Goal: Obtain resource: Download file/media

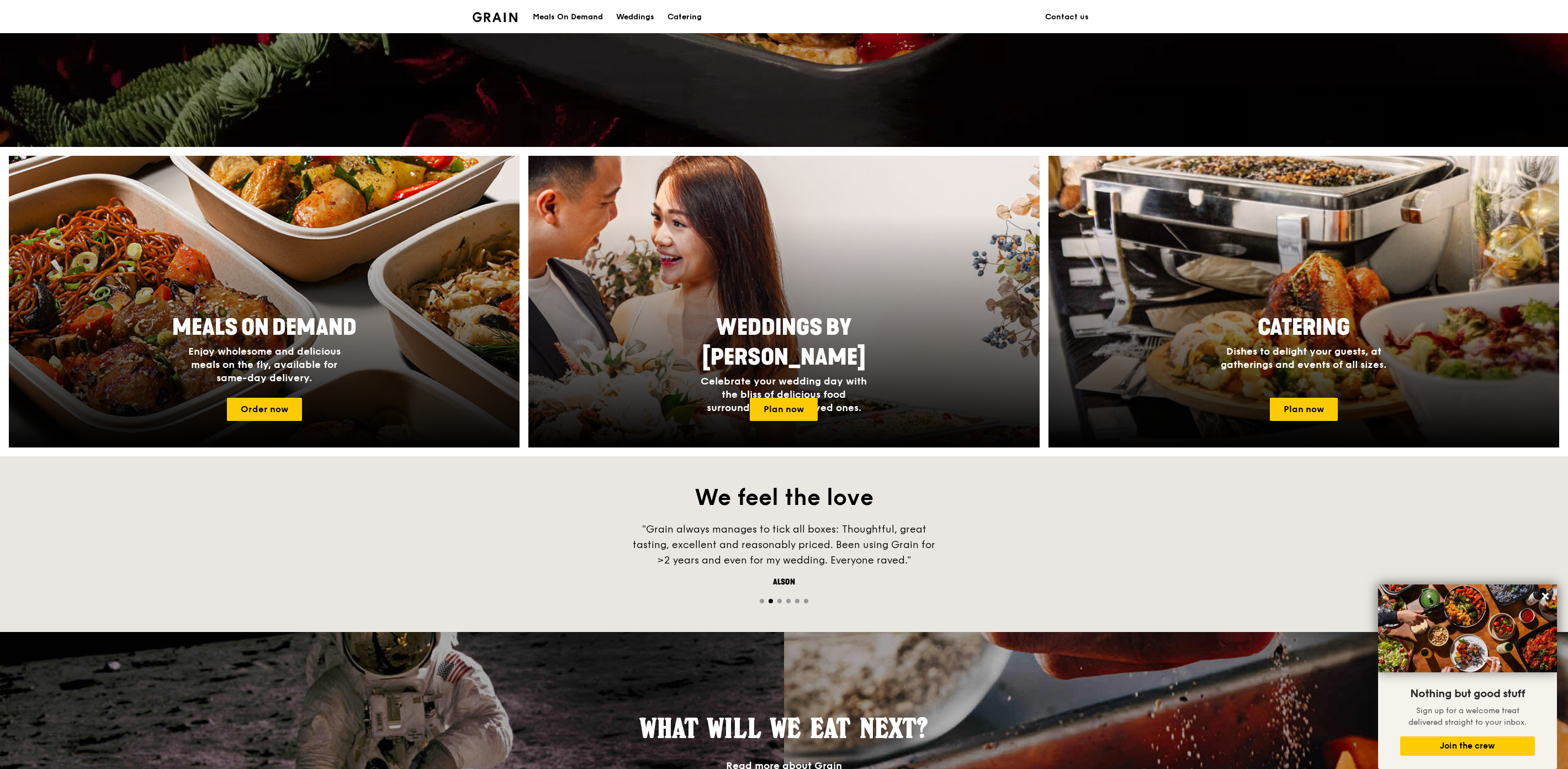
scroll to position [61, 0]
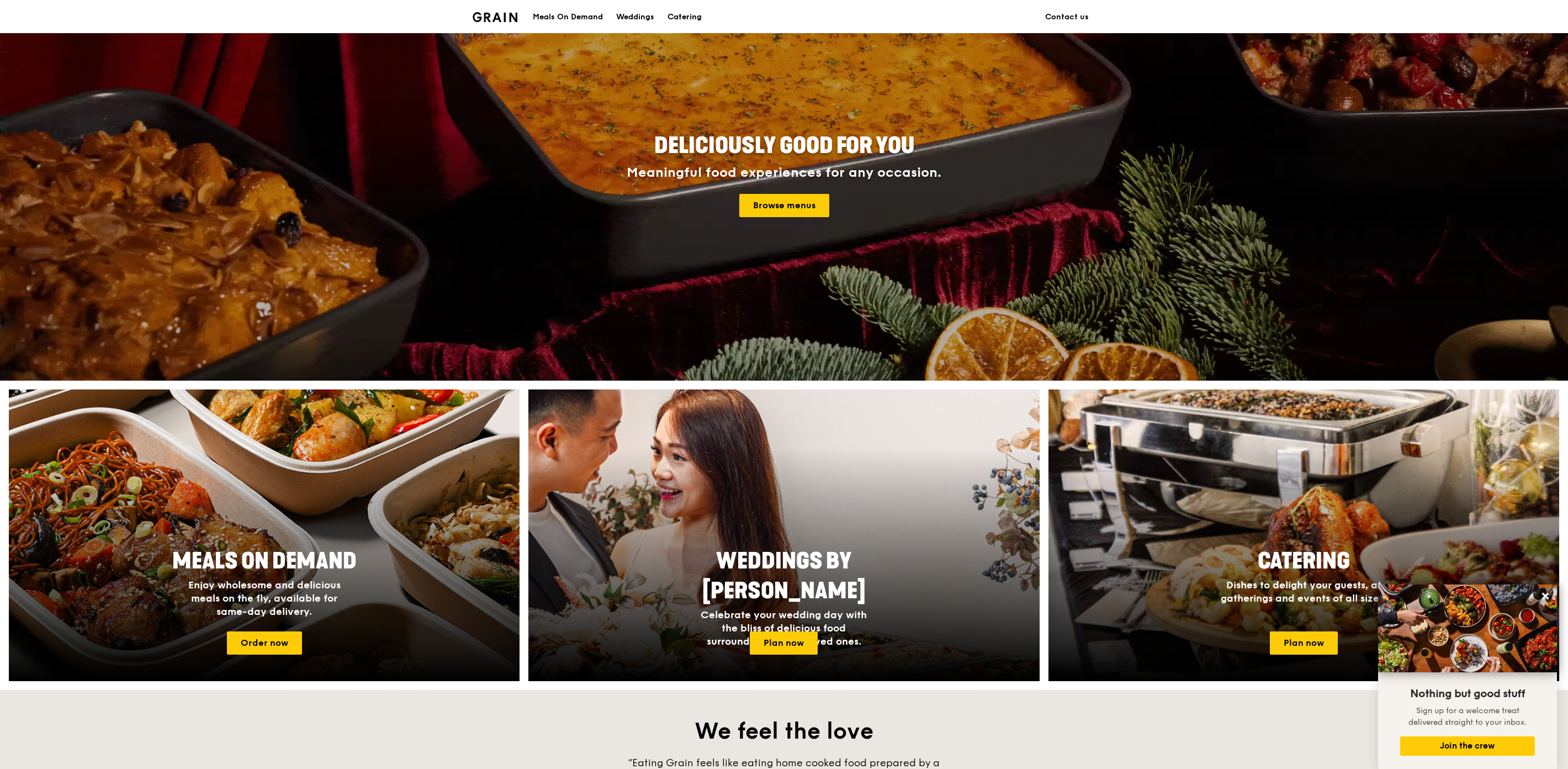
click at [687, 16] on div "Catering" at bounding box center [684, 17] width 35 height 33
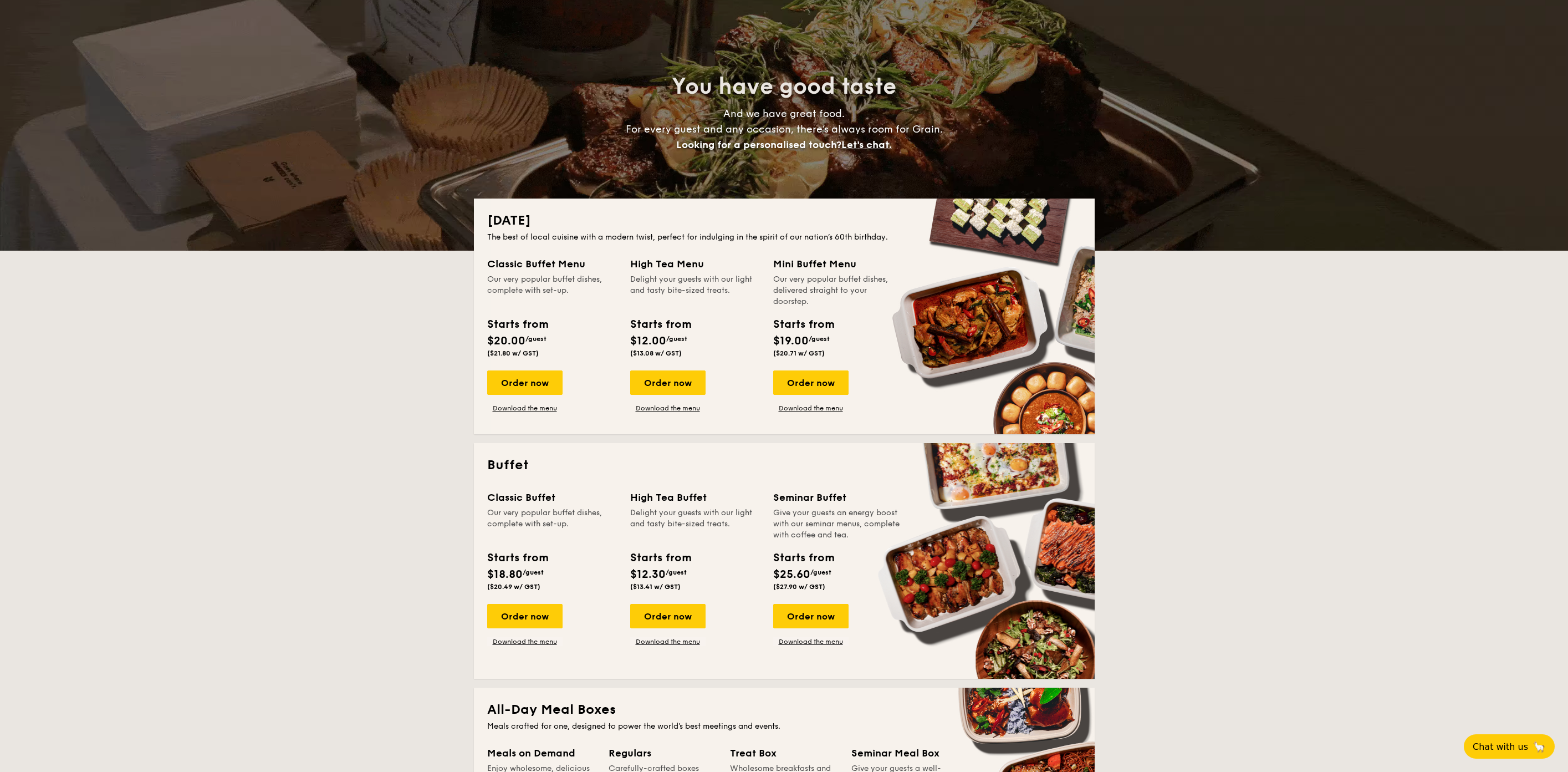
scroll to position [123, 0]
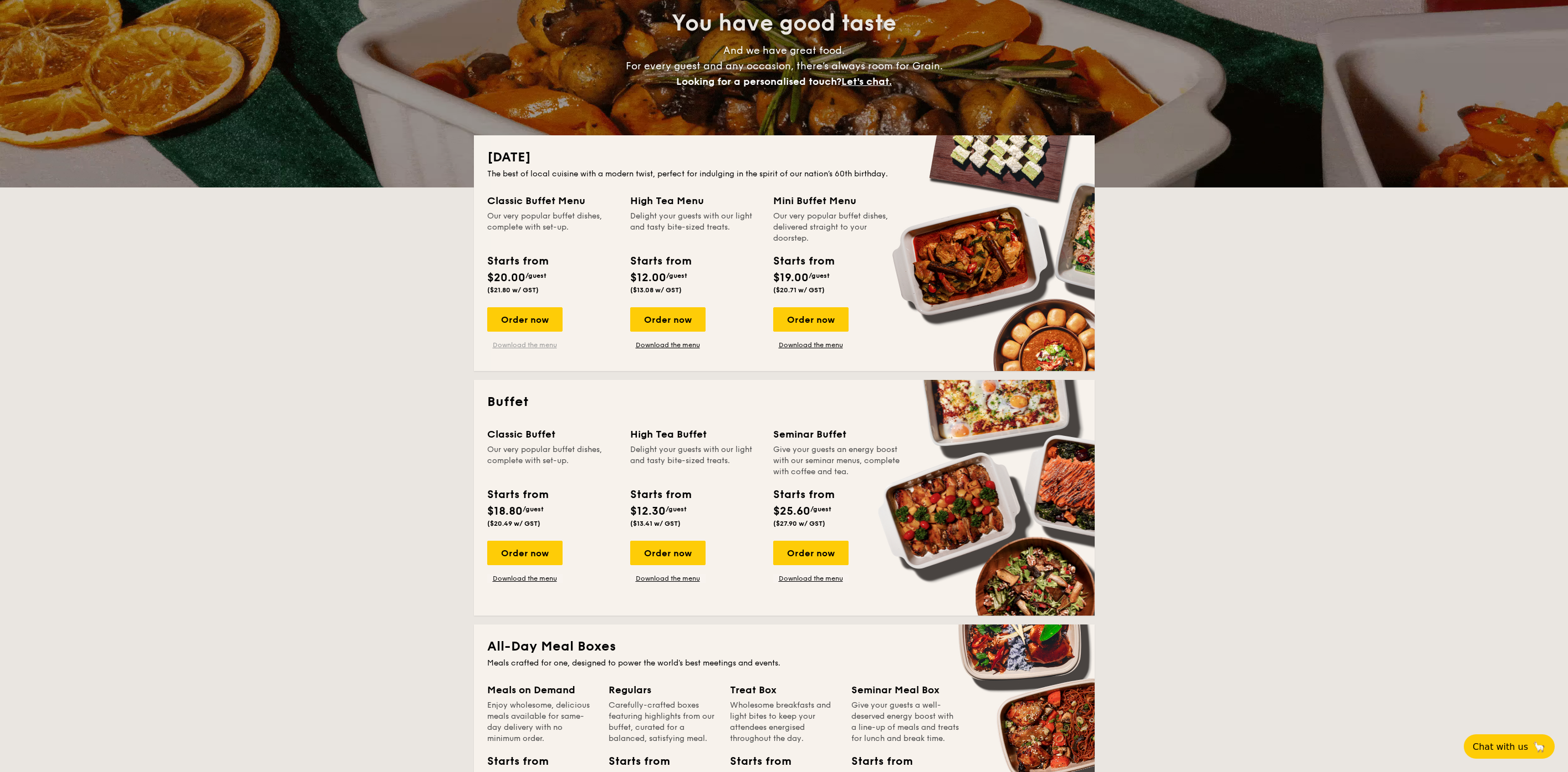
click at [521, 345] on link "Download the menu" at bounding box center [525, 345] width 75 height 9
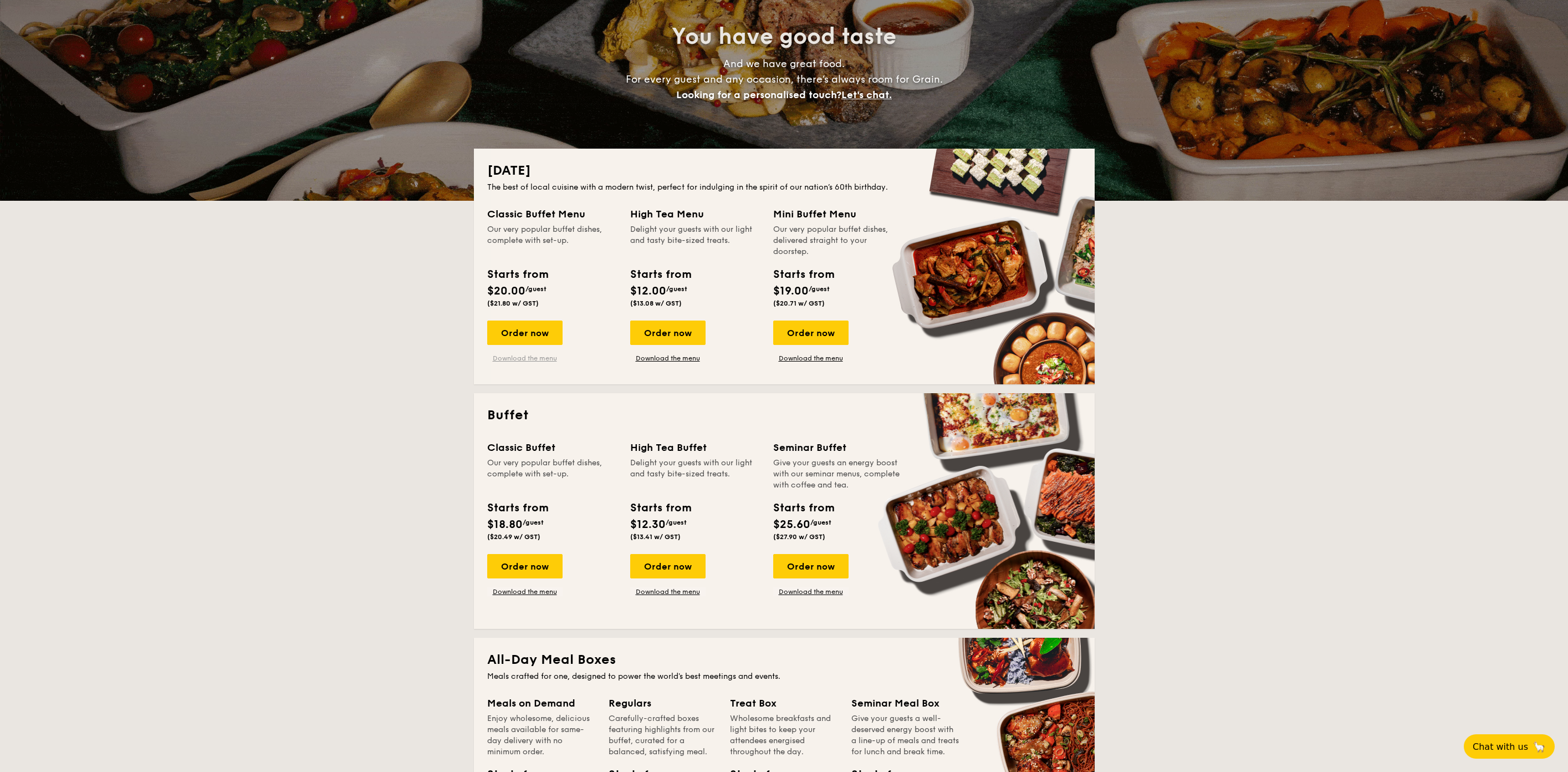
scroll to position [61, 0]
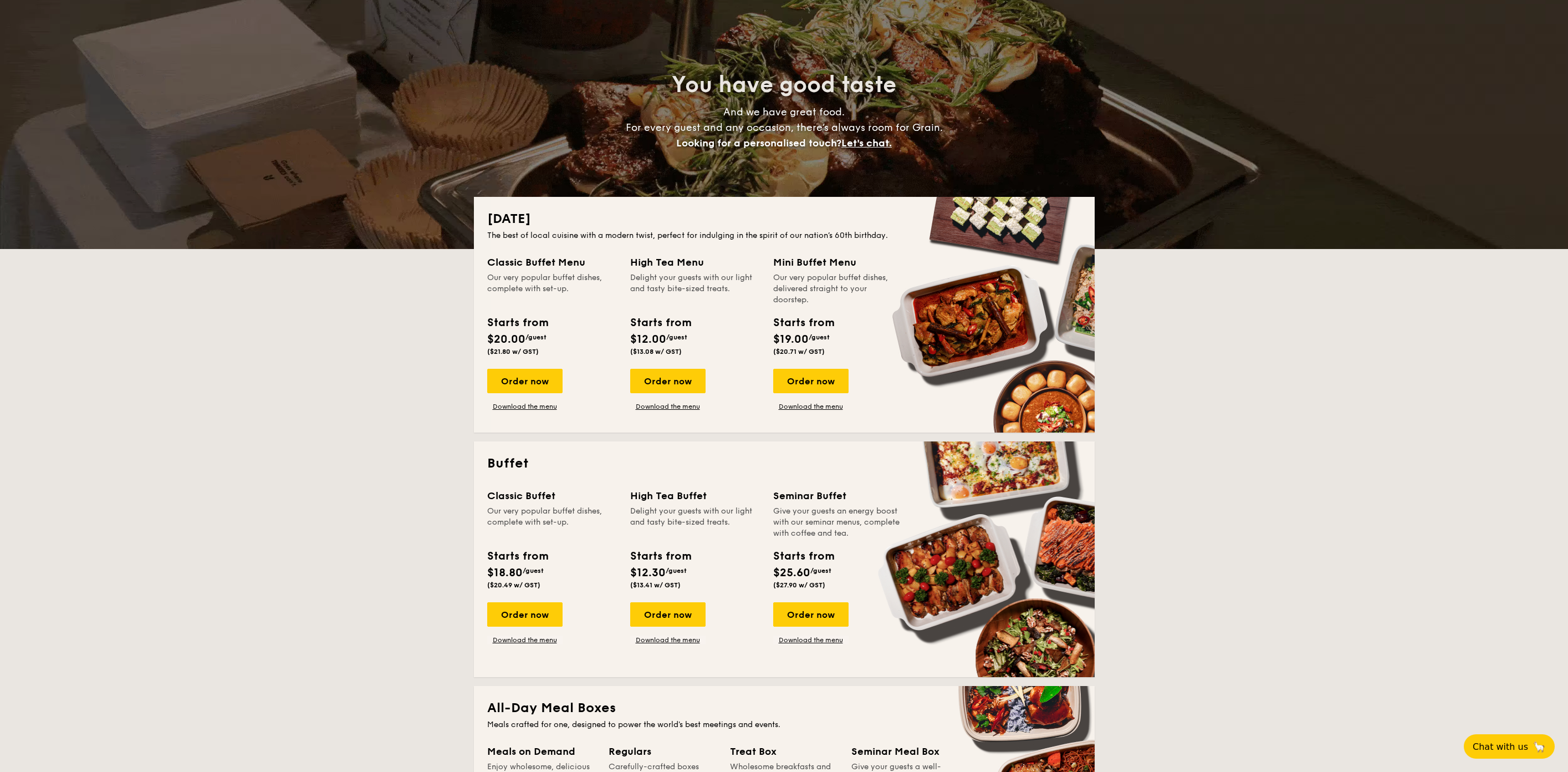
drag, startPoint x: 655, startPoint y: 247, endPoint x: 705, endPoint y: 240, distance: 50.5
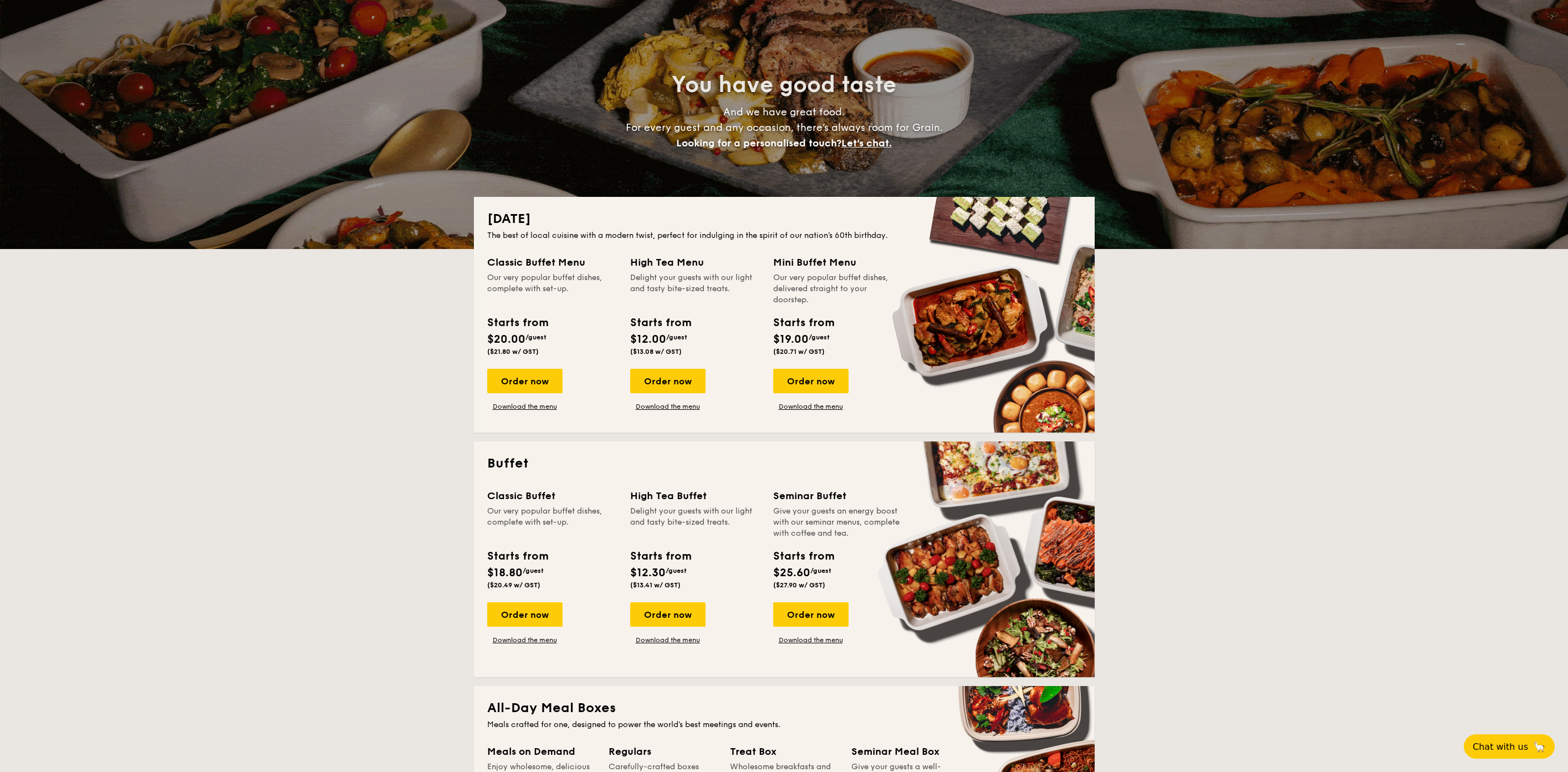
click at [705, 240] on div "[DATE] The best of local cuisine with a modern twist, perfect for indulging in …" at bounding box center [784, 314] width 621 height 235
click at [705, 240] on div "The best of local cuisine with a modern twist, perfect for indulging in the spi…" at bounding box center [784, 235] width 594 height 11
click at [541, 635] on link "Download the menu" at bounding box center [525, 640] width 75 height 9
